Goal: Information Seeking & Learning: Check status

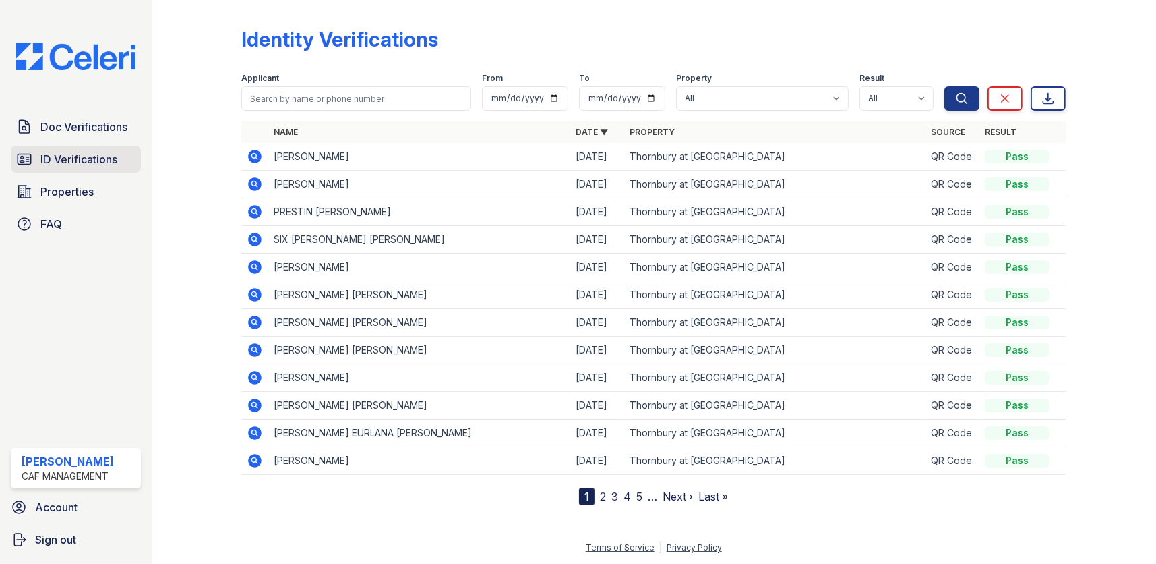
click at [73, 154] on span "ID Verifications" at bounding box center [78, 159] width 77 height 16
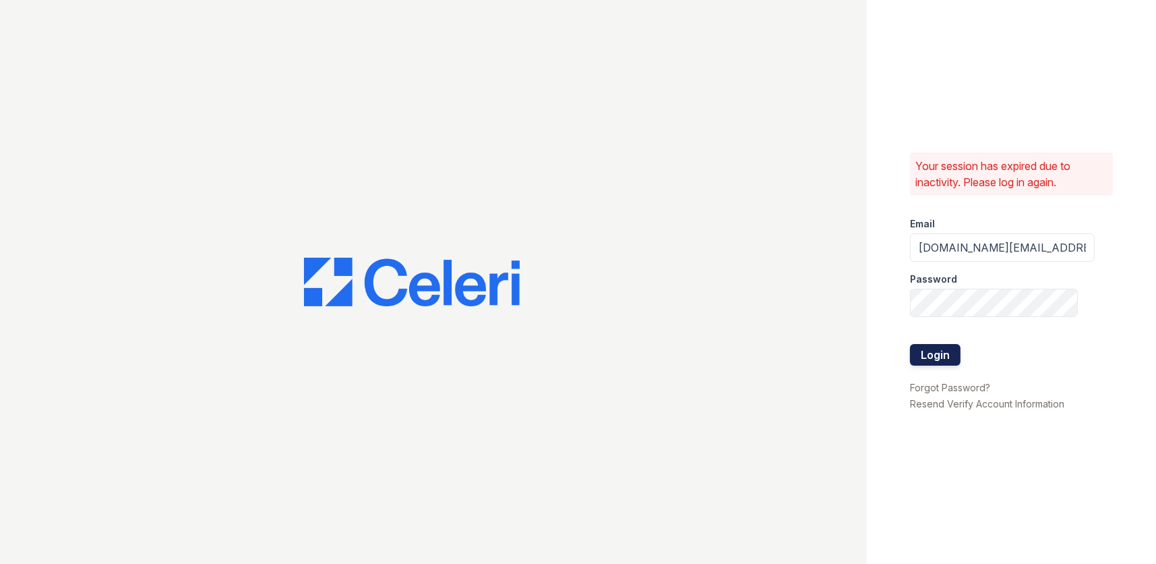
click at [943, 357] on button "Login" at bounding box center [935, 355] width 51 height 22
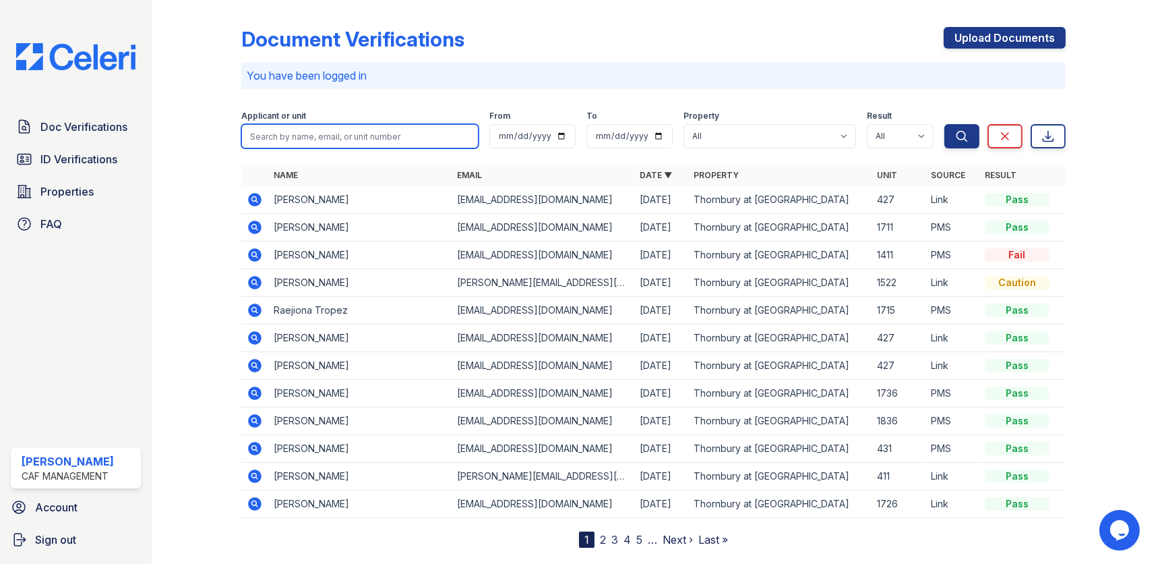
click at [264, 136] on input "search" at bounding box center [359, 136] width 237 height 24
type input "[PERSON_NAME]"
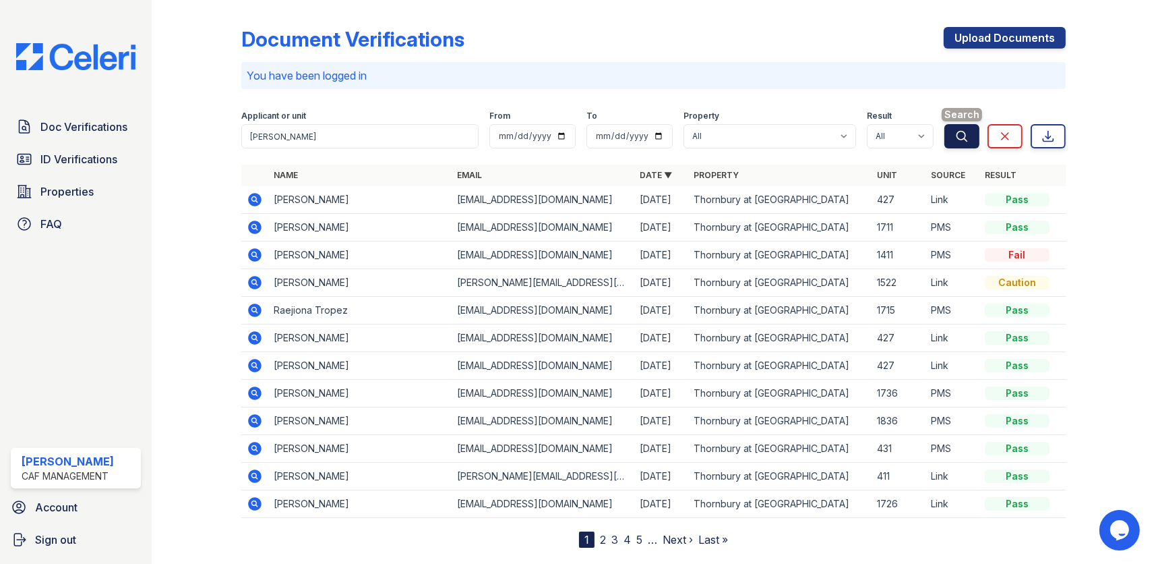
click at [959, 131] on icon "submit" at bounding box center [961, 135] width 13 height 13
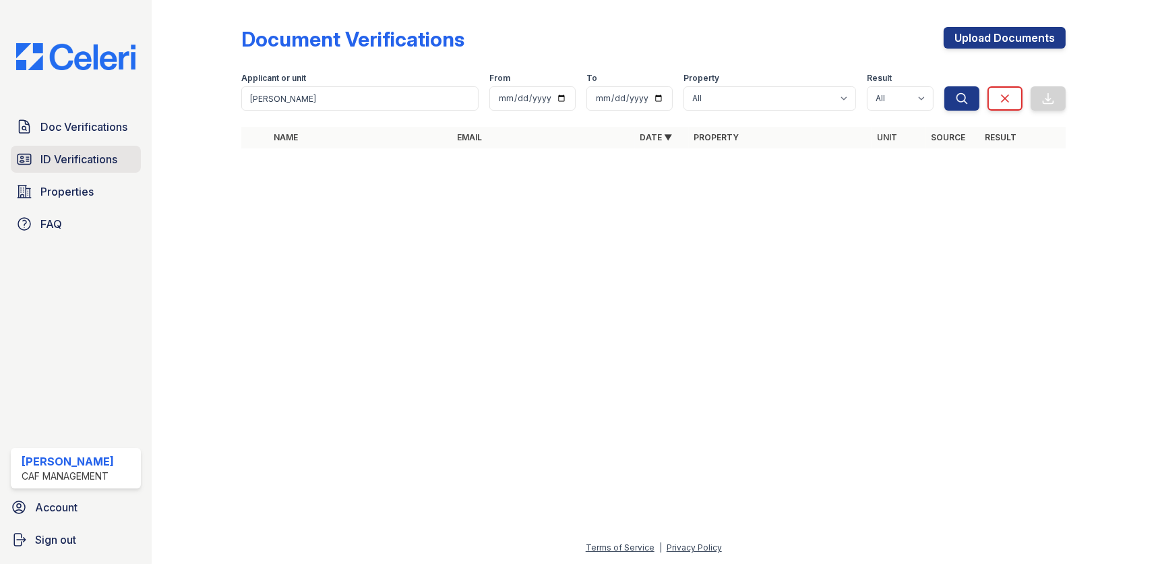
click at [73, 154] on span "ID Verifications" at bounding box center [78, 159] width 77 height 16
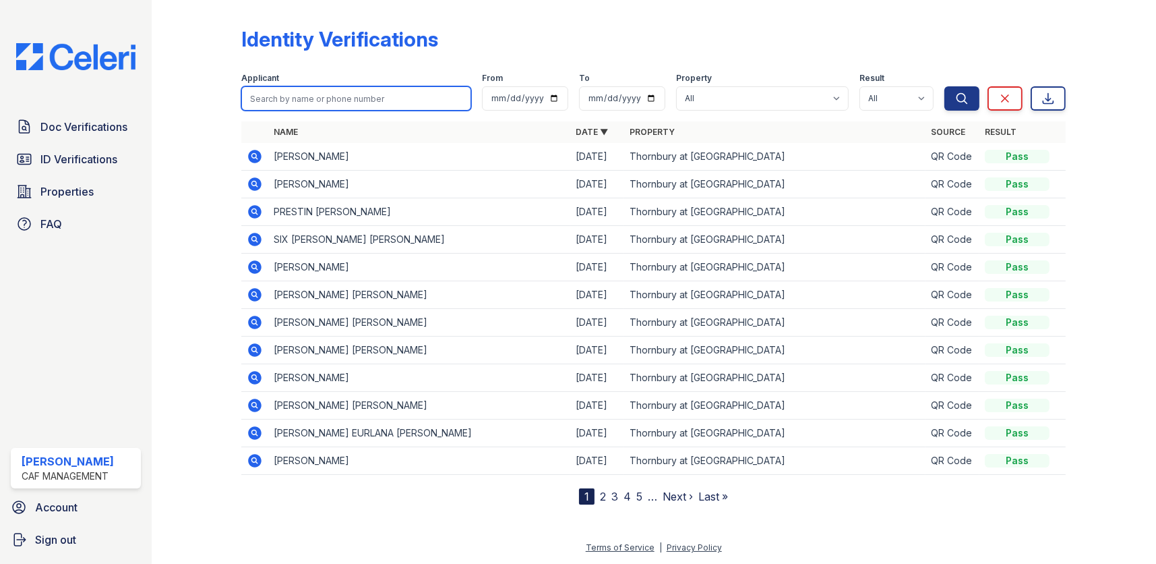
click at [293, 99] on input "search" at bounding box center [356, 98] width 230 height 24
type input "[PERSON_NAME]"
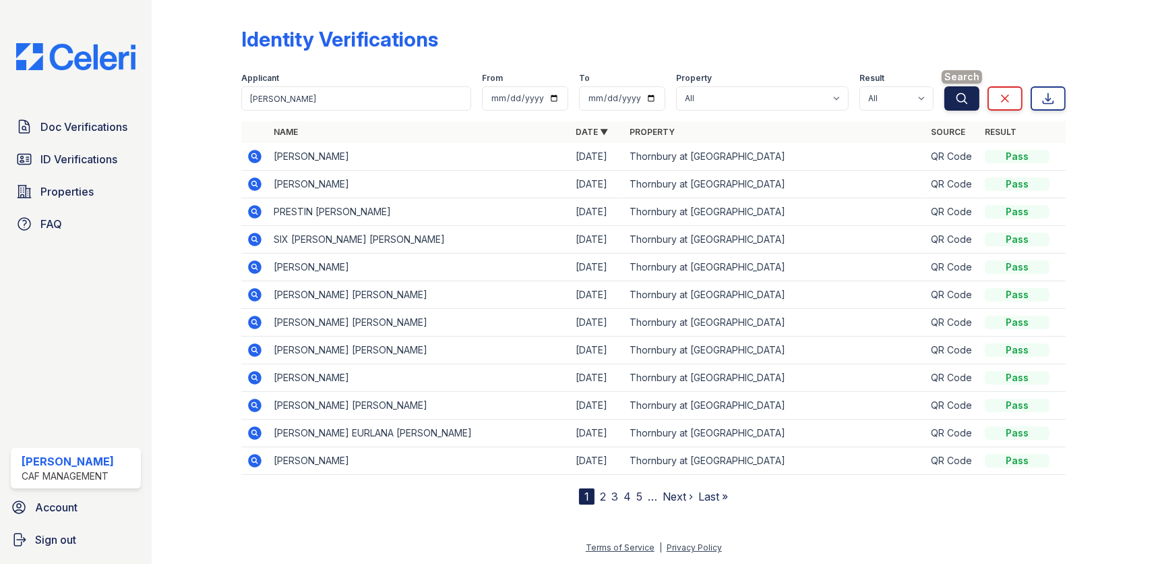
click at [966, 94] on icon "submit" at bounding box center [961, 98] width 13 height 13
